Goal: Transaction & Acquisition: Purchase product/service

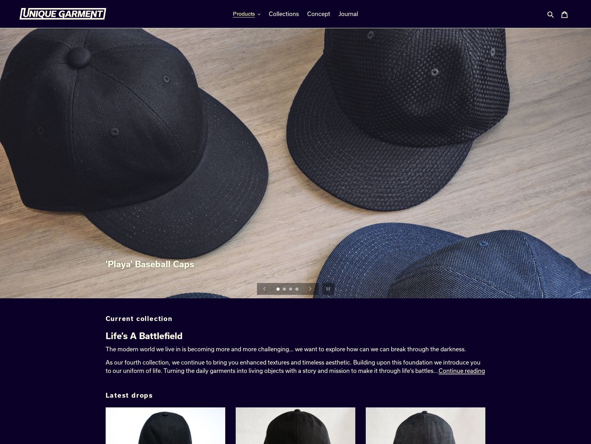
click at [241, 14] on span "Products" at bounding box center [244, 13] width 22 height 7
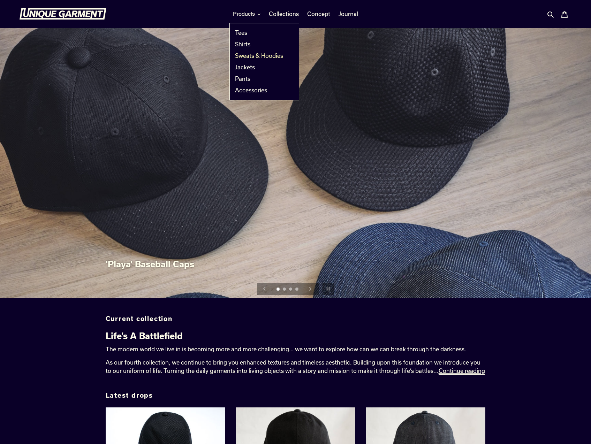
click at [262, 54] on span "Sweats & Hoodies" at bounding box center [259, 55] width 48 height 7
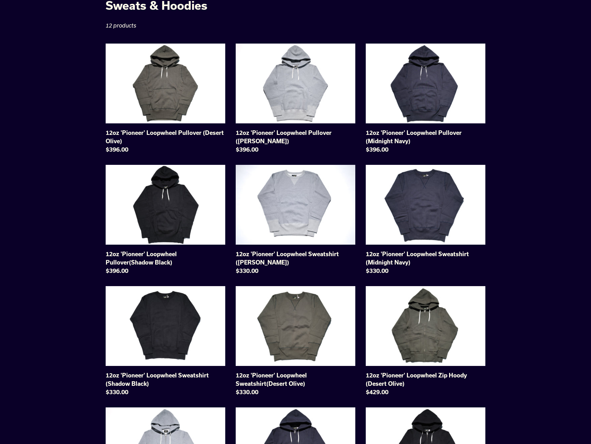
scroll to position [35, 0]
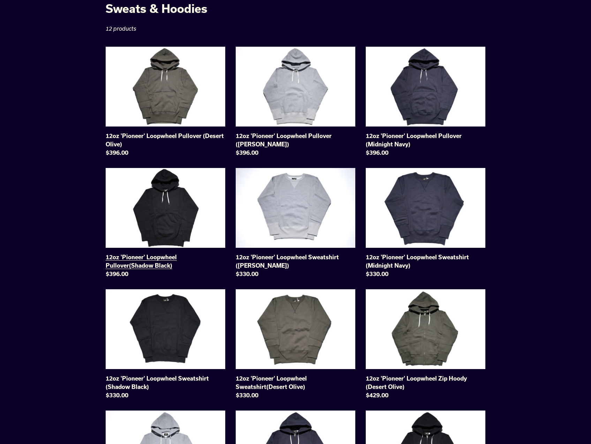
click at [158, 265] on link "12oz 'Pioneer' Loopwheel Pullover(Shadow Black)" at bounding box center [166, 224] width 120 height 113
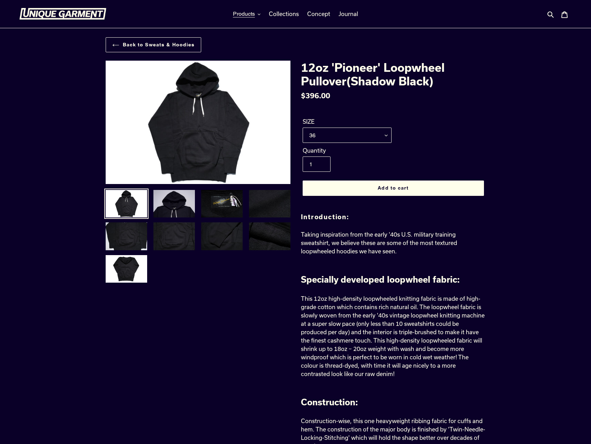
click at [175, 202] on img at bounding box center [174, 203] width 43 height 29
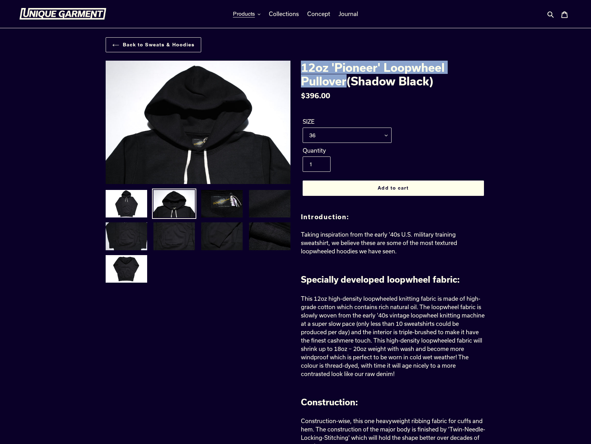
drag, startPoint x: 300, startPoint y: 67, endPoint x: 346, endPoint y: 82, distance: 47.7
copy h1 "12oz 'Pioneer' Loopwheel Pullover"
